Goal: Navigation & Orientation: Find specific page/section

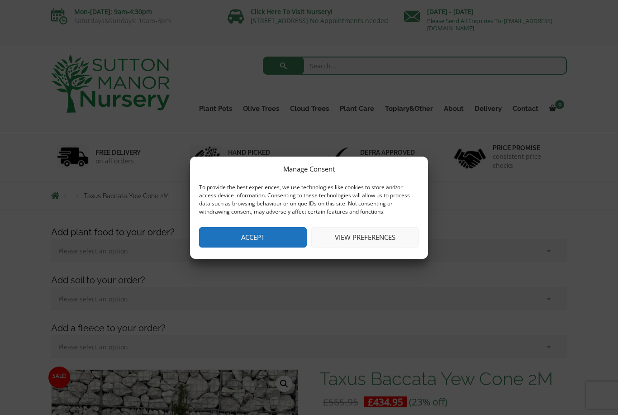
click at [281, 239] on button "Accept" at bounding box center [253, 237] width 108 height 20
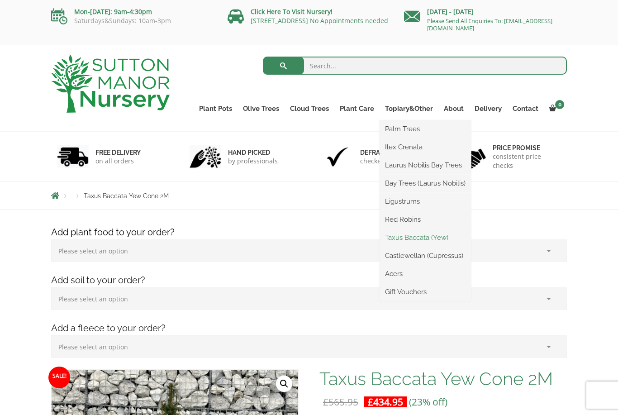
click at [448, 240] on link "Taxus Baccata (Yew)" at bounding box center [425, 238] width 91 height 14
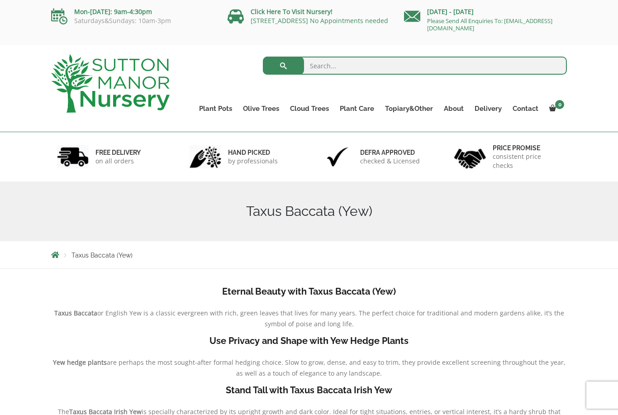
click at [412, 126] on div "Search for: Plant Pots Resin Bonded Pots The Amalfi Pots The Milan Pots The Cap…" at bounding box center [375, 88] width 397 height 86
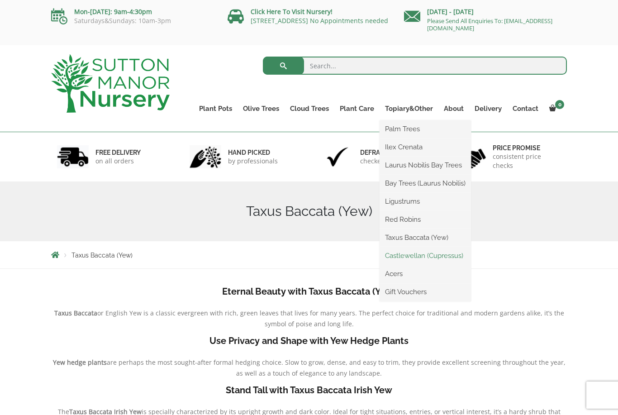
click at [455, 254] on link "Castlewellan (Cupressus)" at bounding box center [425, 256] width 91 height 14
